Goal: Navigation & Orientation: Find specific page/section

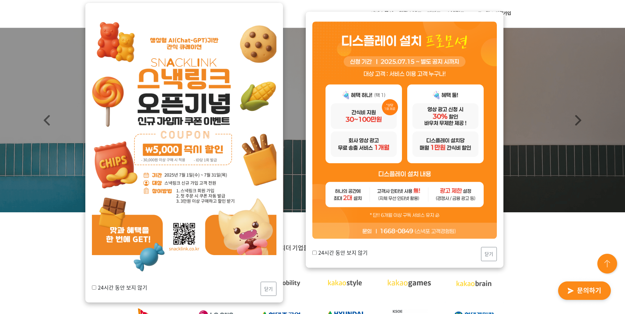
click at [95, 289] on input "24시간 동안 보지 않기" at bounding box center [94, 288] width 4 height 4
checkbox input "true"
click at [269, 291] on button "닫기" at bounding box center [269, 289] width 16 height 14
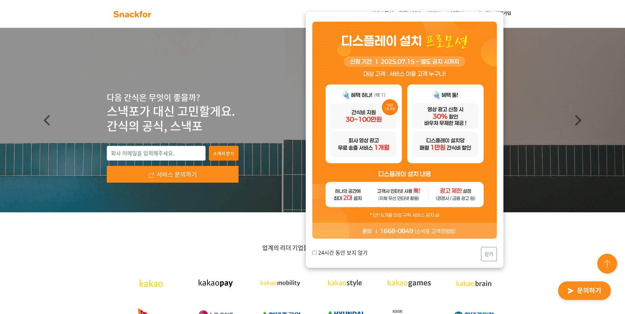
click at [389, 145] on img at bounding box center [404, 129] width 184 height 217
click at [369, 117] on img at bounding box center [404, 129] width 184 height 217
click at [313, 254] on input "24시간 동안 보지 않기" at bounding box center [314, 253] width 4 height 4
checkbox input "true"
click at [483, 255] on button "닫기" at bounding box center [489, 254] width 16 height 14
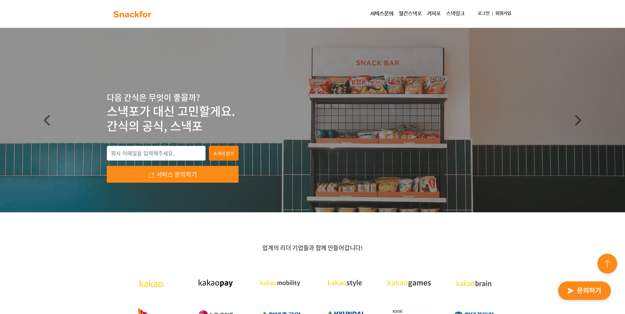
click at [407, 14] on link "월간스낵포" at bounding box center [410, 13] width 28 height 13
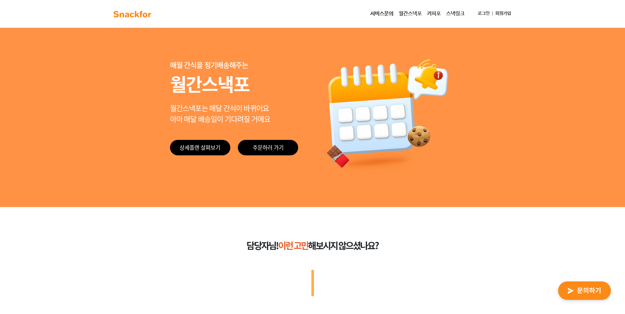
click at [452, 14] on link "스낵링크" at bounding box center [455, 13] width 24 height 13
